Goal: Check status: Check status

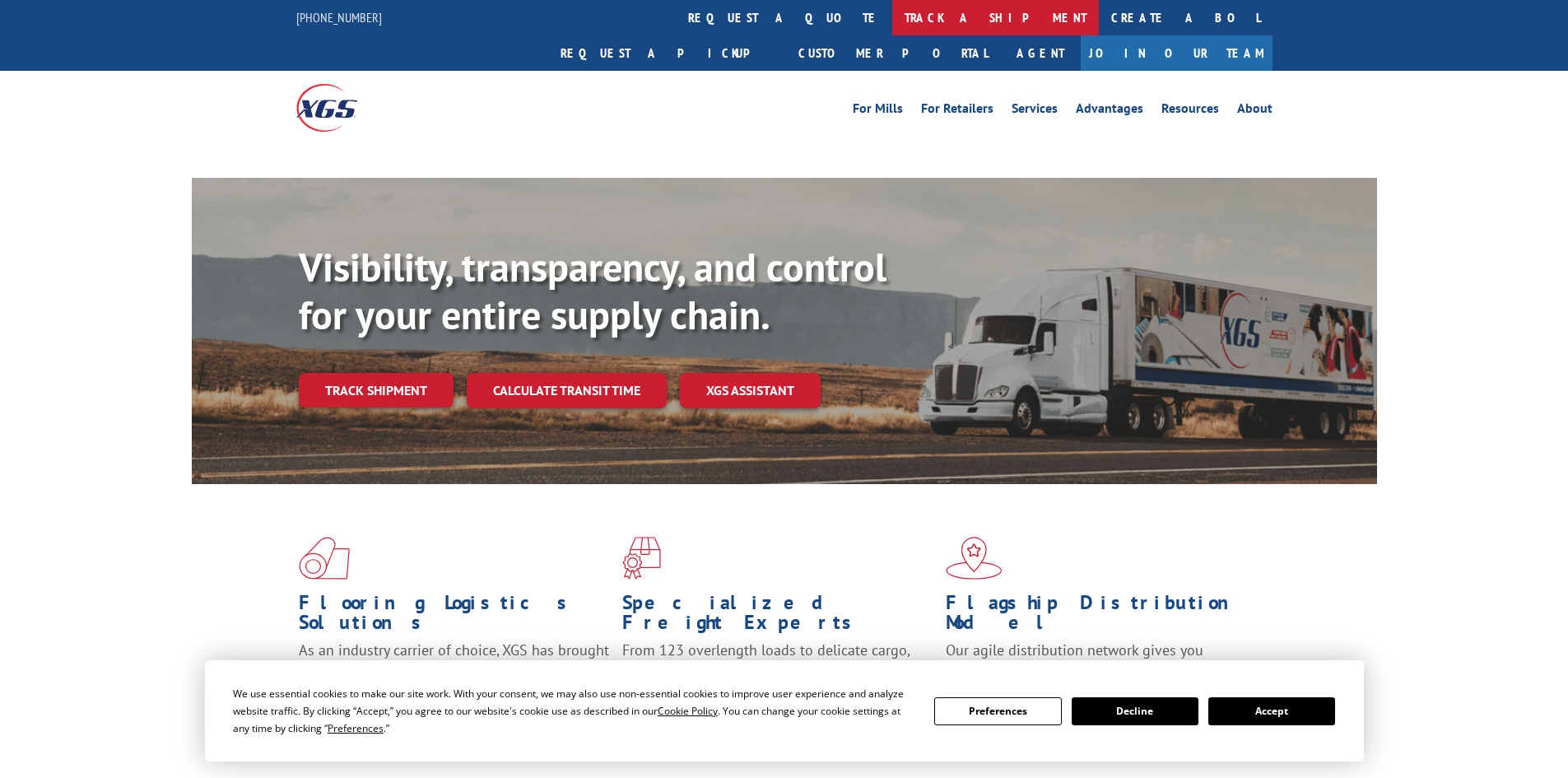
click at [892, 17] on link "track a shipment" at bounding box center [995, 17] width 206 height 35
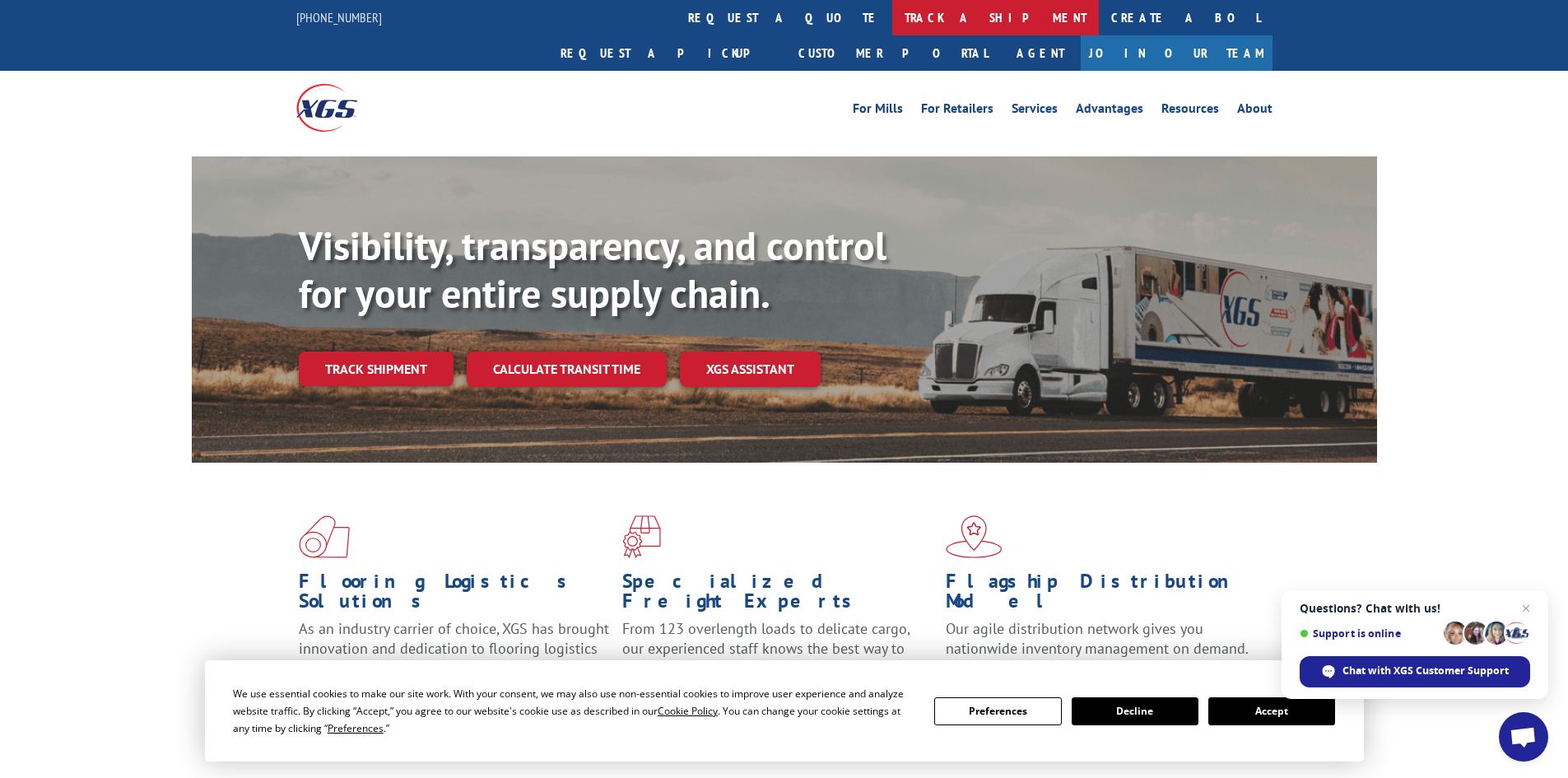
click at [892, 20] on link "track a shipment" at bounding box center [995, 17] width 206 height 35
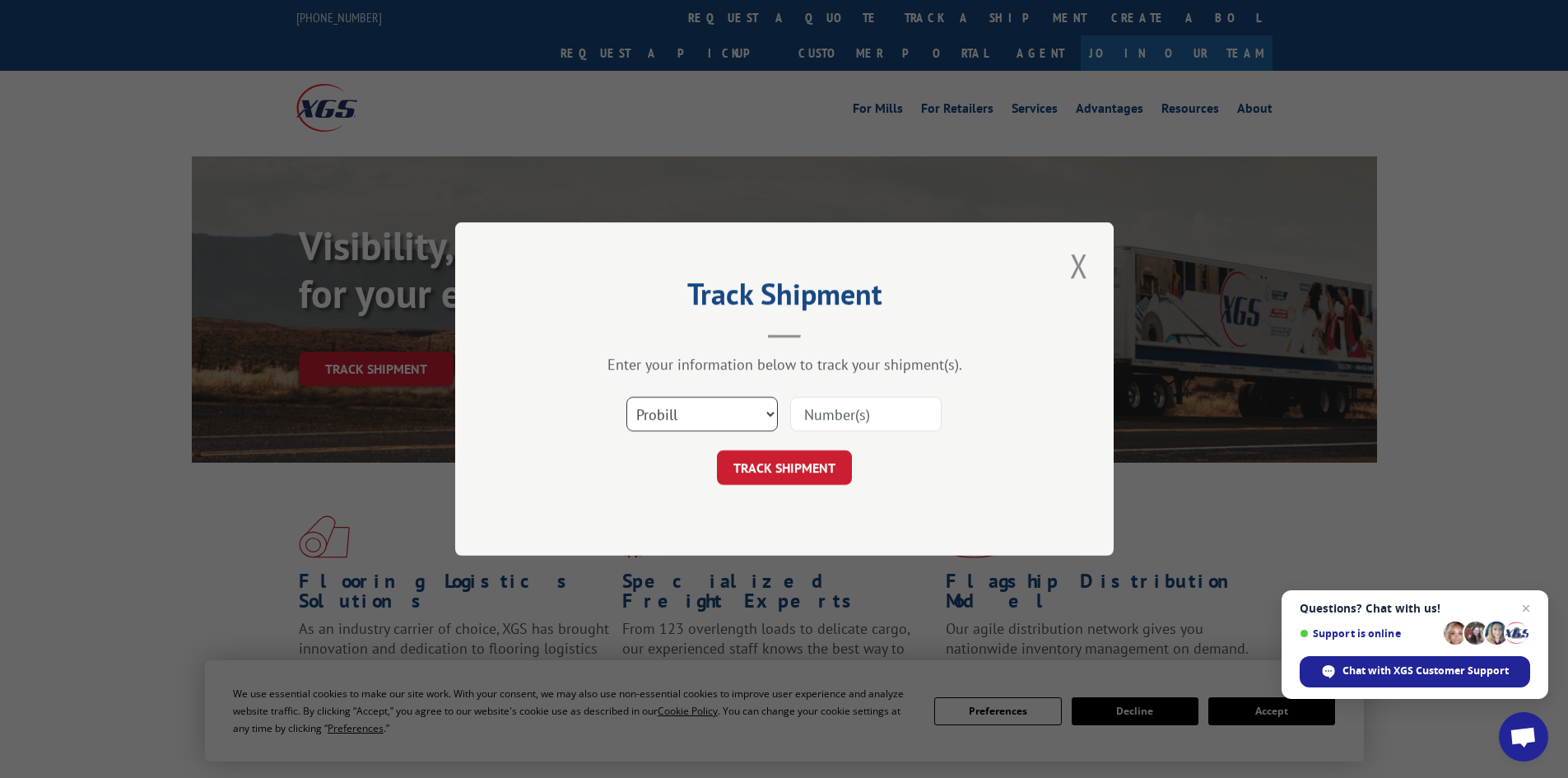
click at [678, 405] on select "Select category... Probill BOL PO" at bounding box center [702, 414] width 151 height 34
select select "po"
click at [626, 397] on select "Select category... Probill BOL PO" at bounding box center [702, 414] width 151 height 34
paste input "05548254"
type input "05548254"
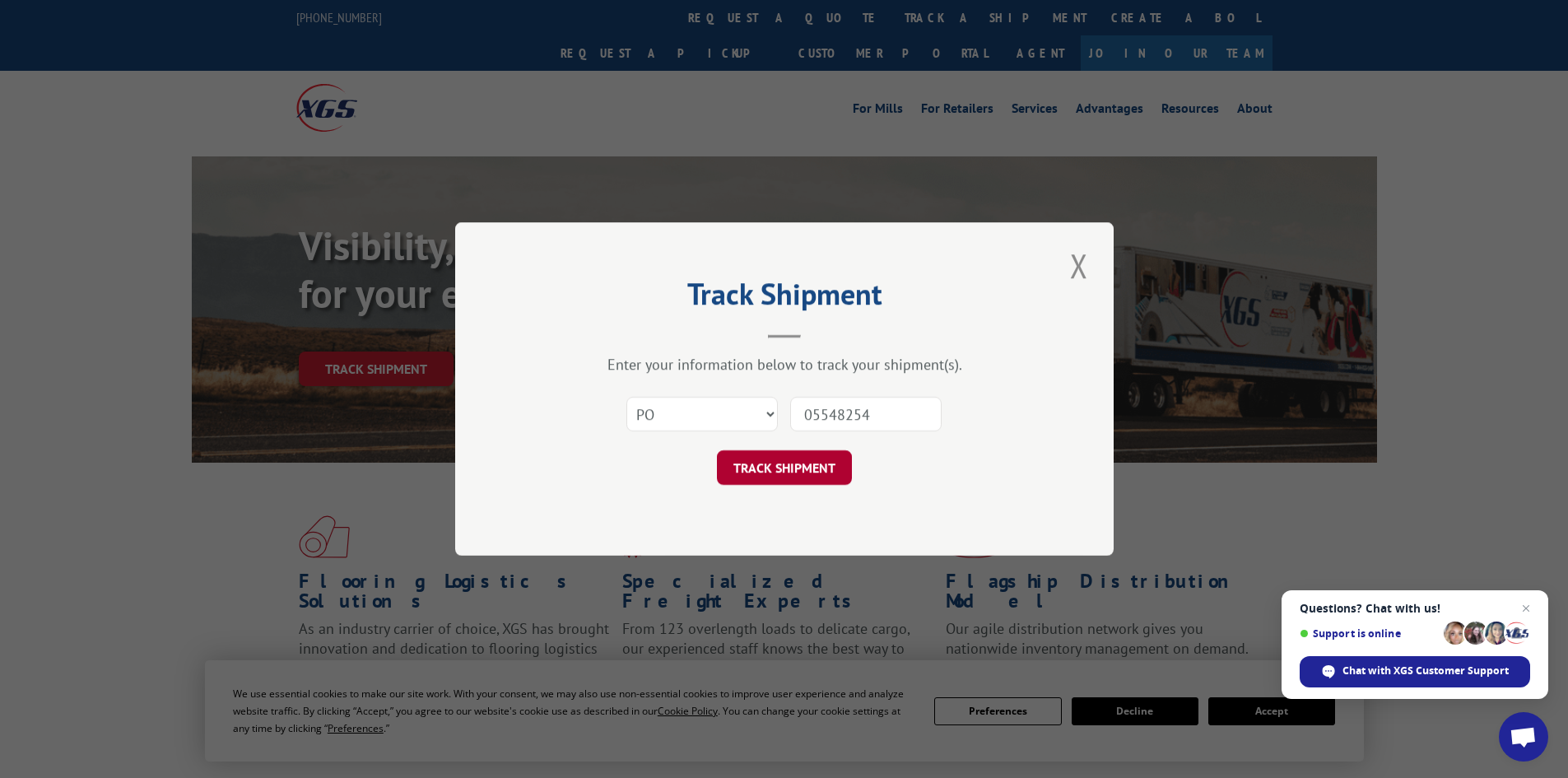
click at [773, 478] on button "TRACK SHIPMENT" at bounding box center [784, 468] width 135 height 34
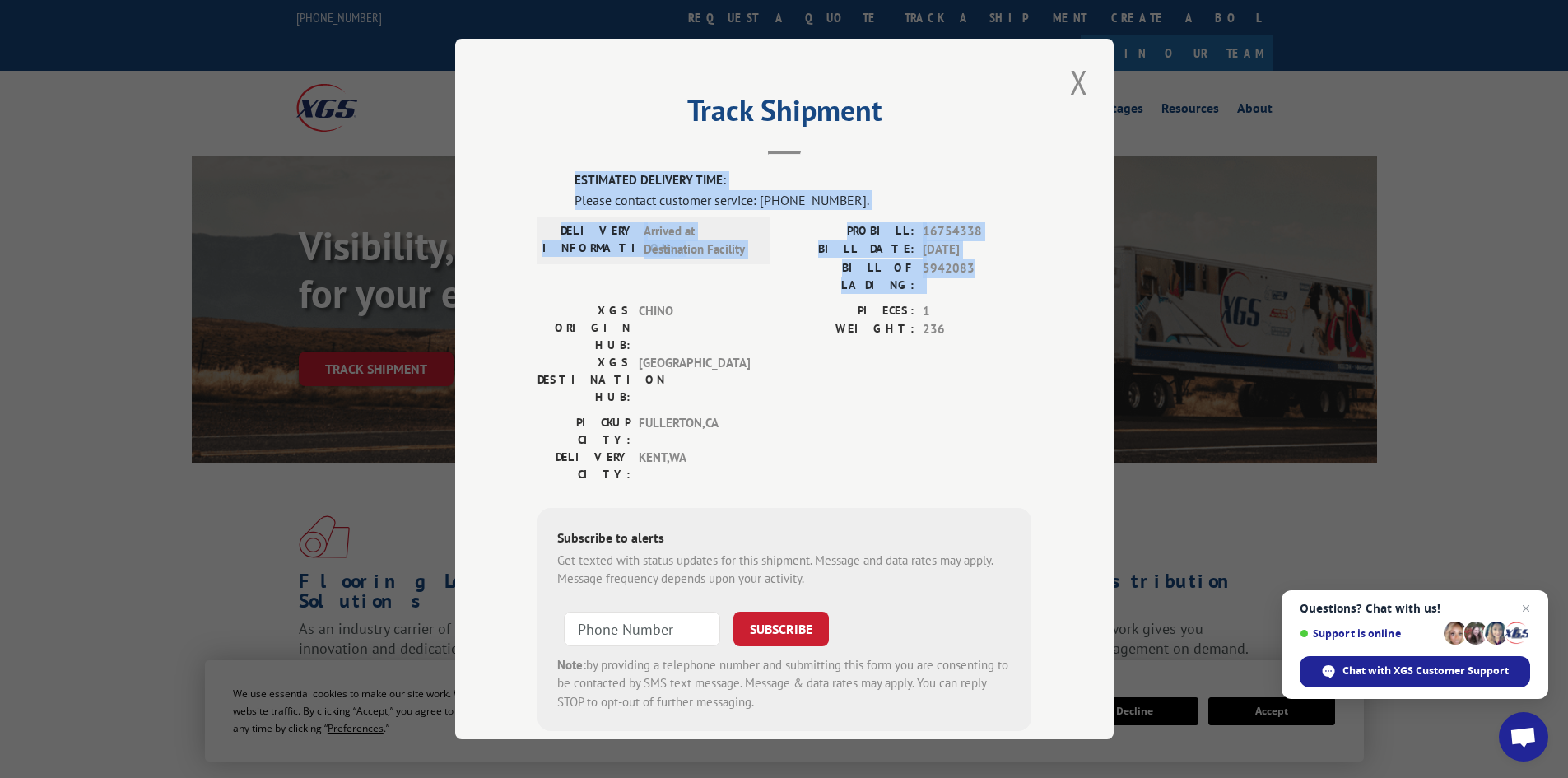
drag, startPoint x: 570, startPoint y: 179, endPoint x: 985, endPoint y: 274, distance: 425.7
click at [985, 274] on div "ESTIMATED DELIVERY TIME: Please contact customer service: [PHONE_NUMBER]. DELIV…" at bounding box center [784, 450] width 494 height 560
copy div "ESTIMATED DELIVERY TIME: Please contact customer service: [PHONE_NUMBER]. DELIV…"
click at [1066, 81] on button "Close modal" at bounding box center [1078, 82] width 28 height 46
